Goal: Task Accomplishment & Management: Manage account settings

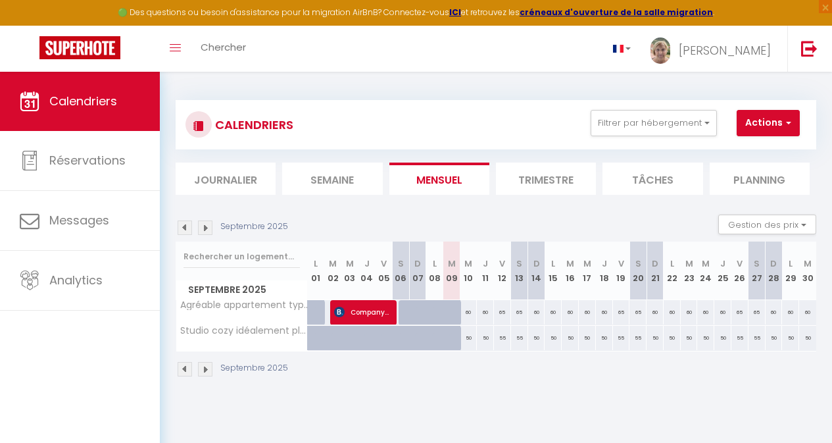
click at [207, 227] on img at bounding box center [205, 227] width 14 height 14
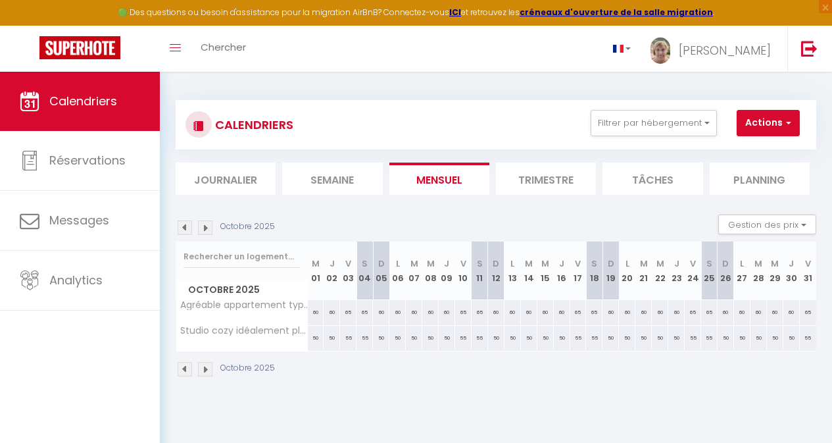
click at [182, 224] on img at bounding box center [185, 227] width 14 height 14
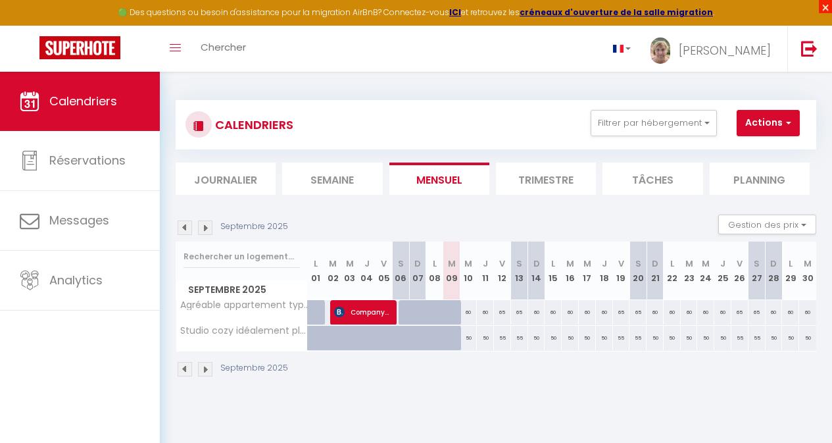
click at [831, 13] on span "×" at bounding box center [825, 6] width 13 height 13
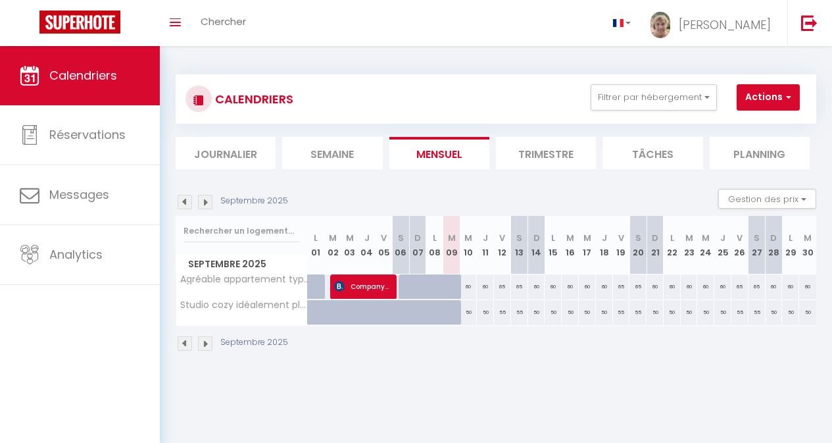
click at [207, 199] on img at bounding box center [205, 202] width 14 height 14
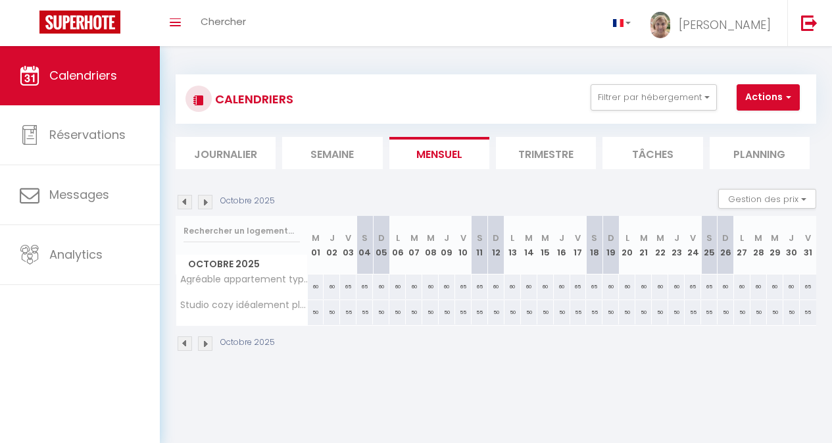
click at [185, 205] on img at bounding box center [185, 202] width 14 height 14
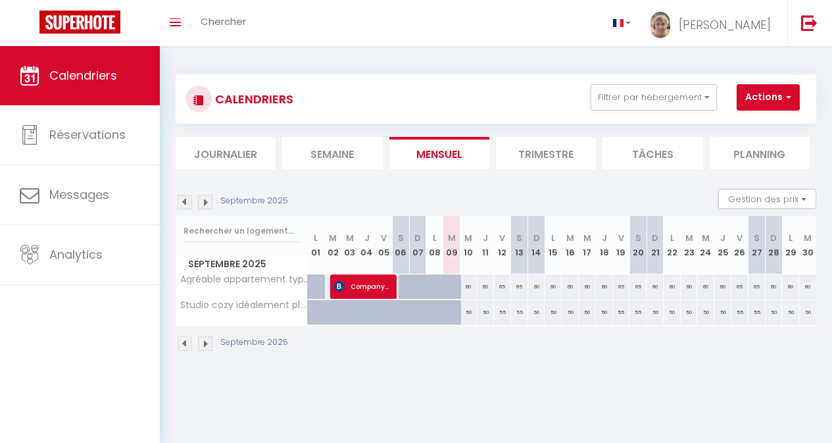
click at [205, 205] on img at bounding box center [205, 202] width 14 height 14
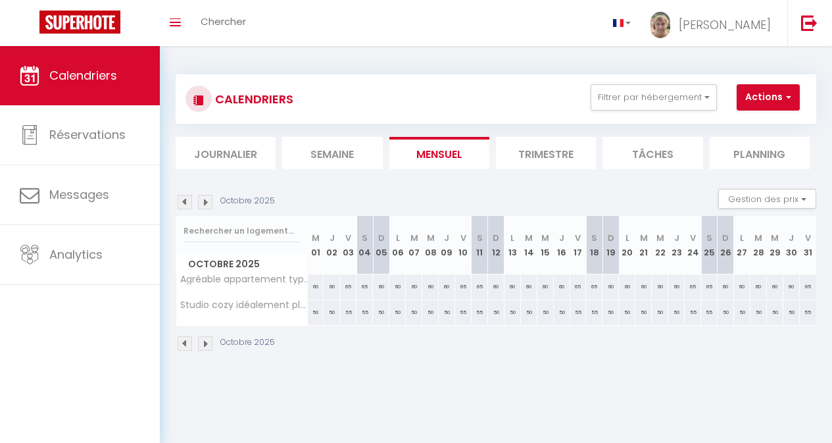
click at [207, 198] on img at bounding box center [205, 202] width 14 height 14
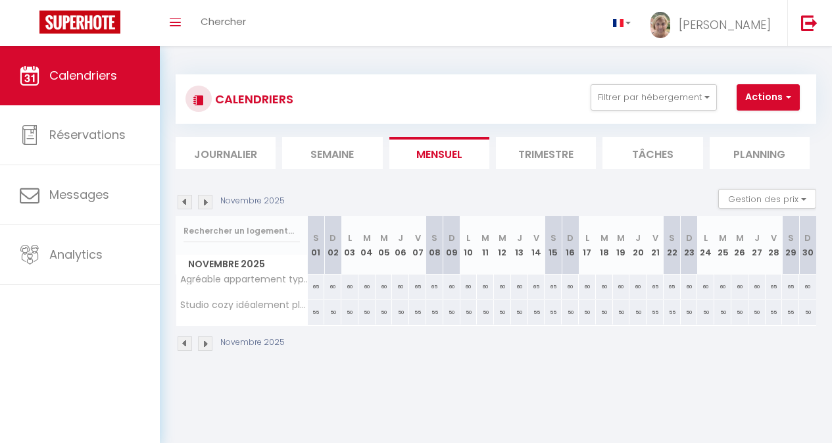
click at [207, 203] on img at bounding box center [205, 202] width 14 height 14
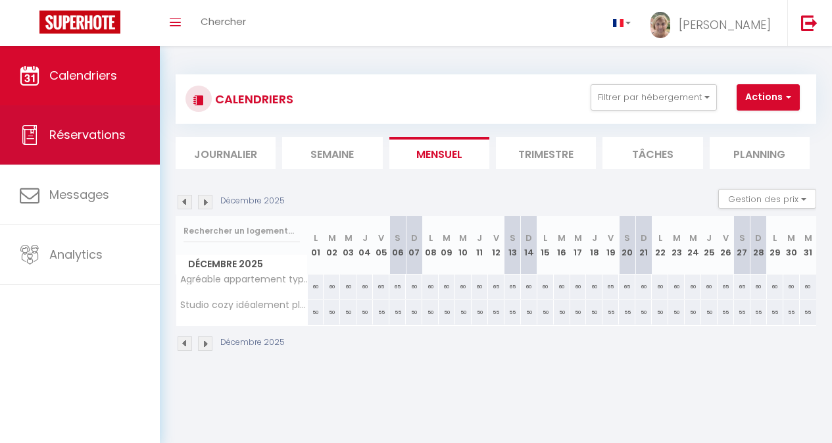
click at [128, 144] on link "Réservations" at bounding box center [80, 134] width 160 height 59
select select "not_cancelled"
